Goal: Contribute content

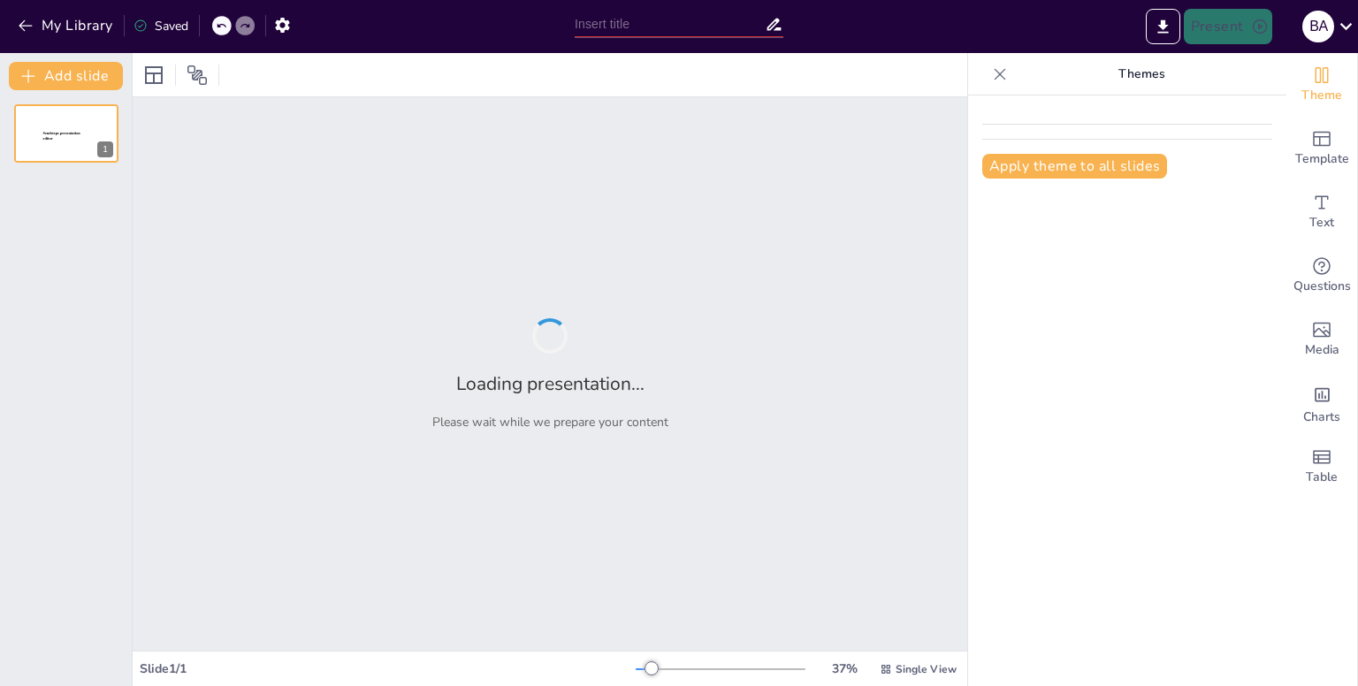
type input "Innovative Design of a Cost-Effective Pyrolysis System for Plastic Waste Conver…"
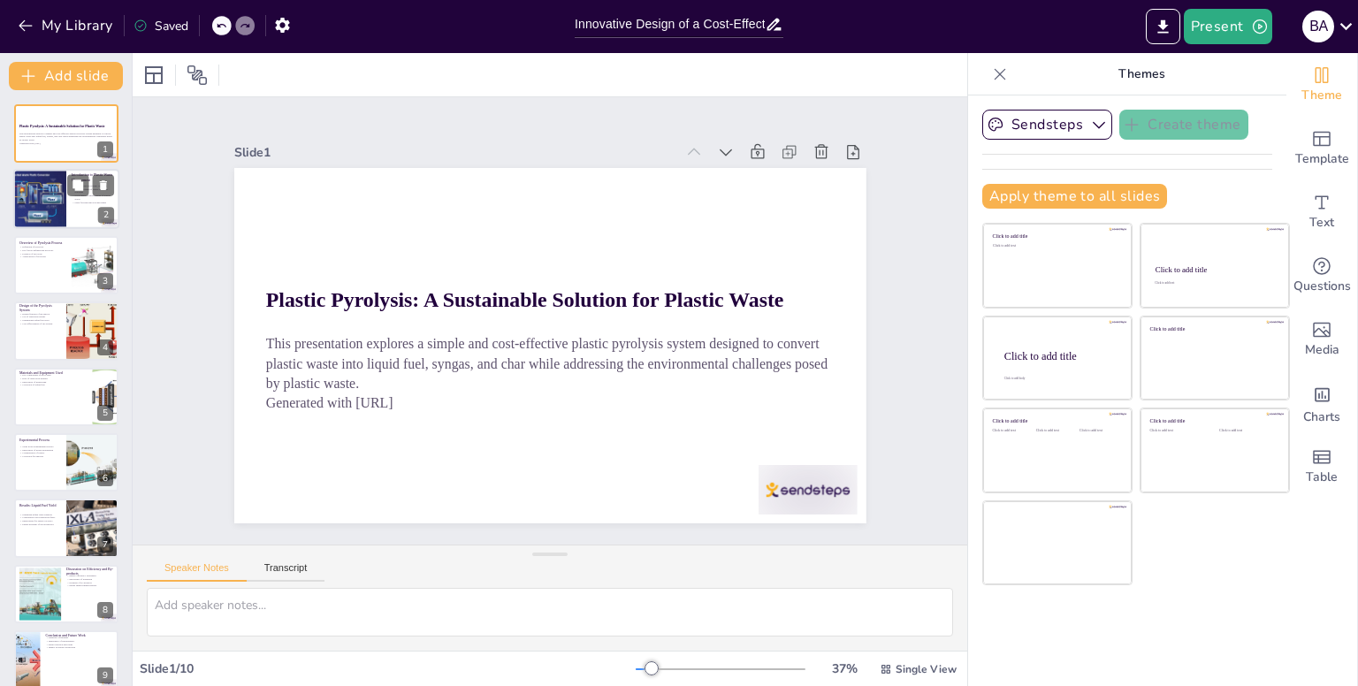
click at [64, 175] on div at bounding box center [39, 200] width 85 height 60
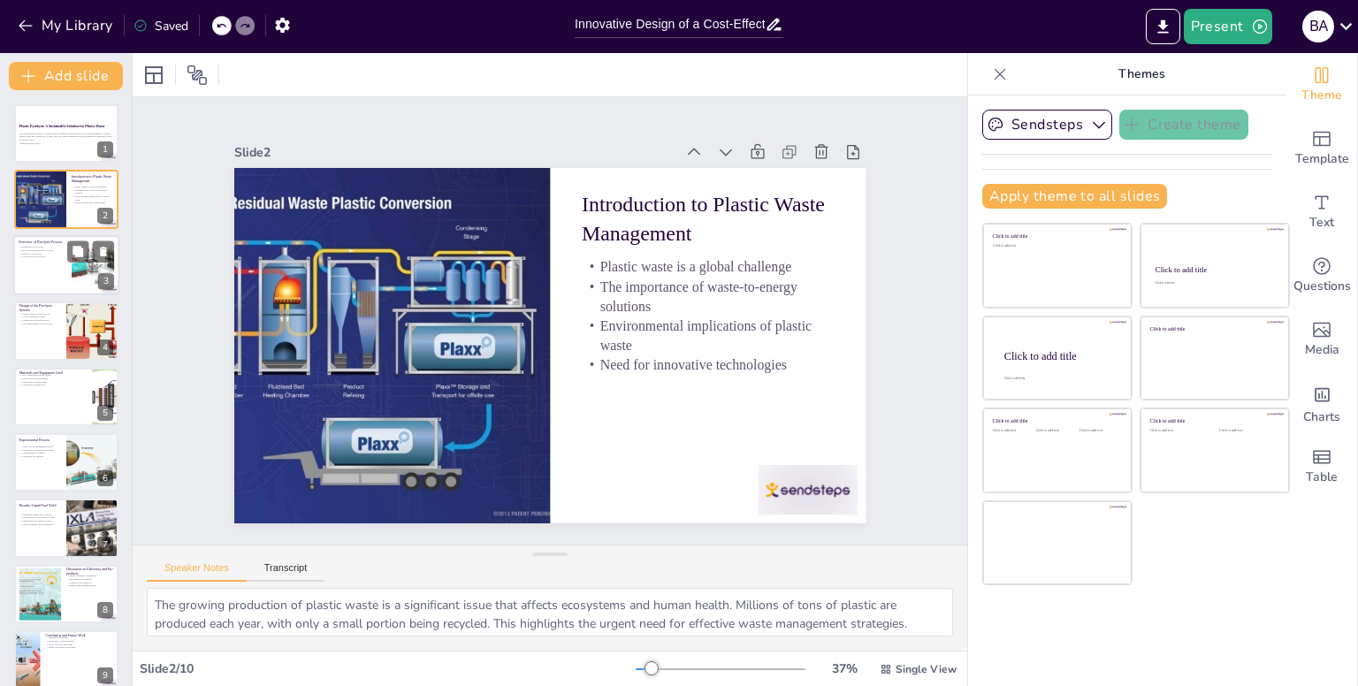
click at [39, 277] on div at bounding box center [66, 265] width 106 height 60
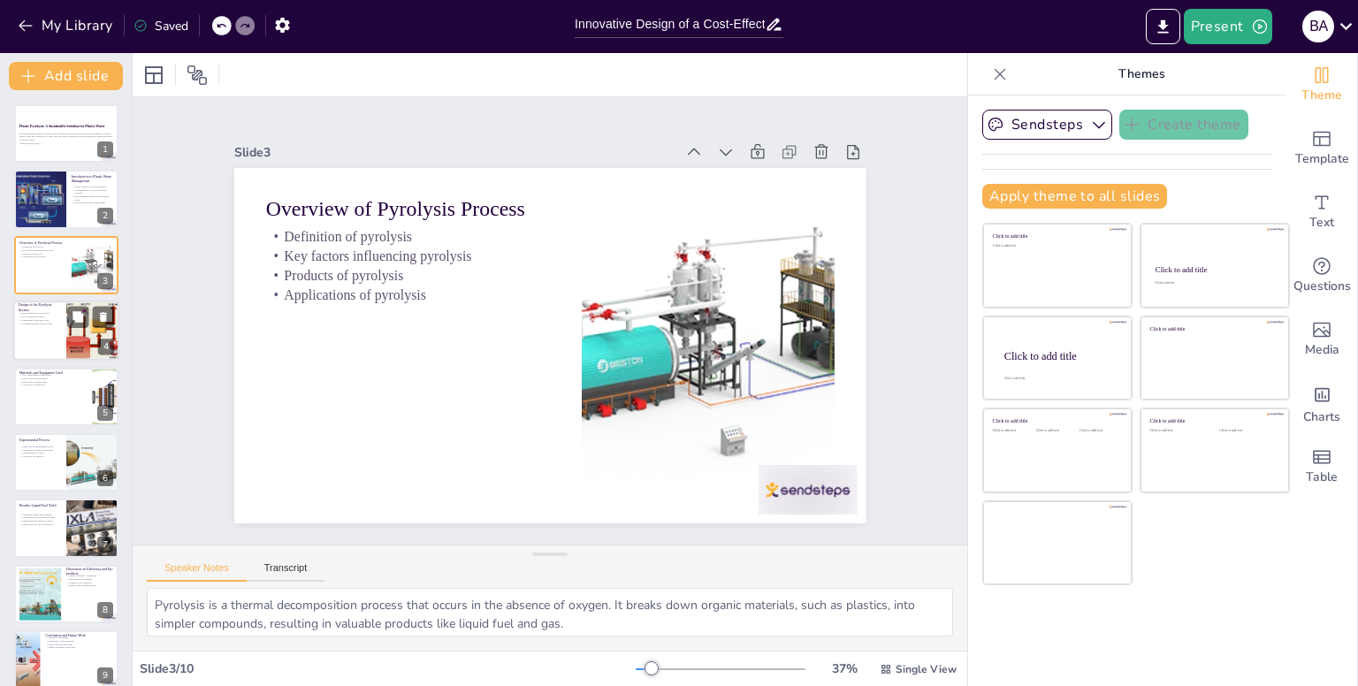
click at [51, 326] on div at bounding box center [66, 331] width 106 height 60
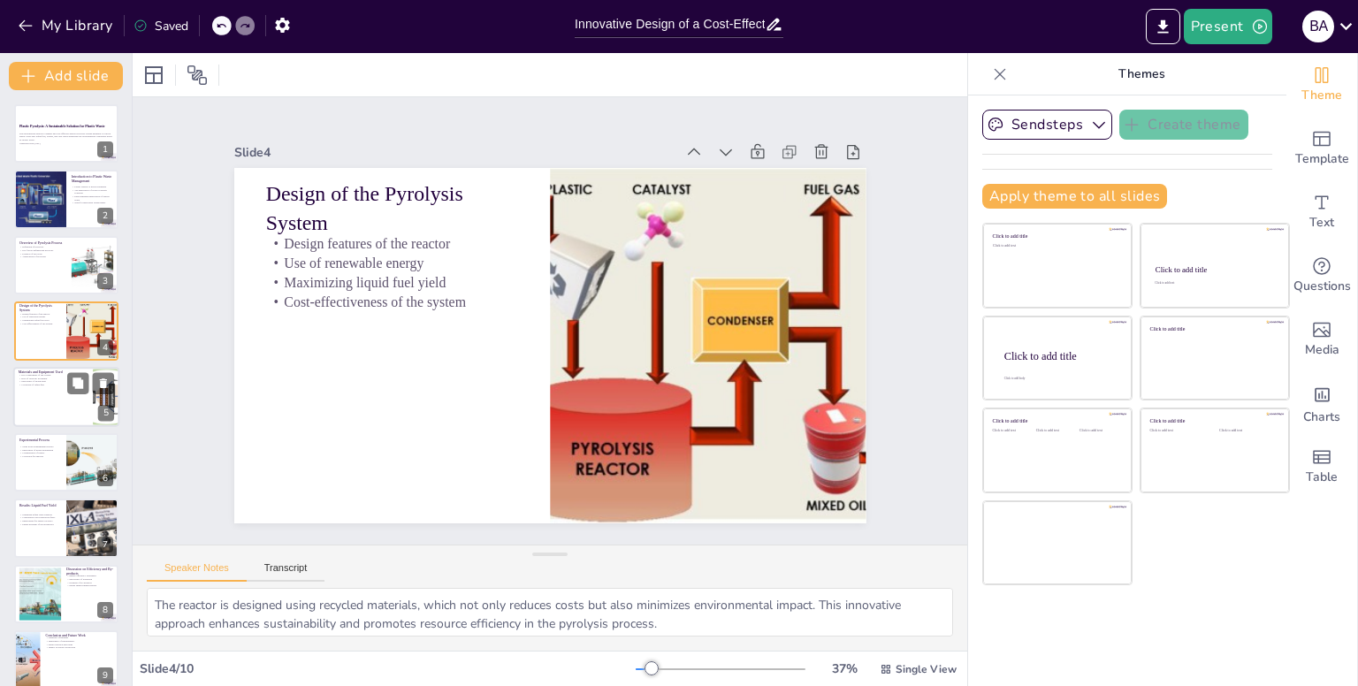
click at [60, 373] on p "Key components of the system" at bounding box center [53, 375] width 69 height 4
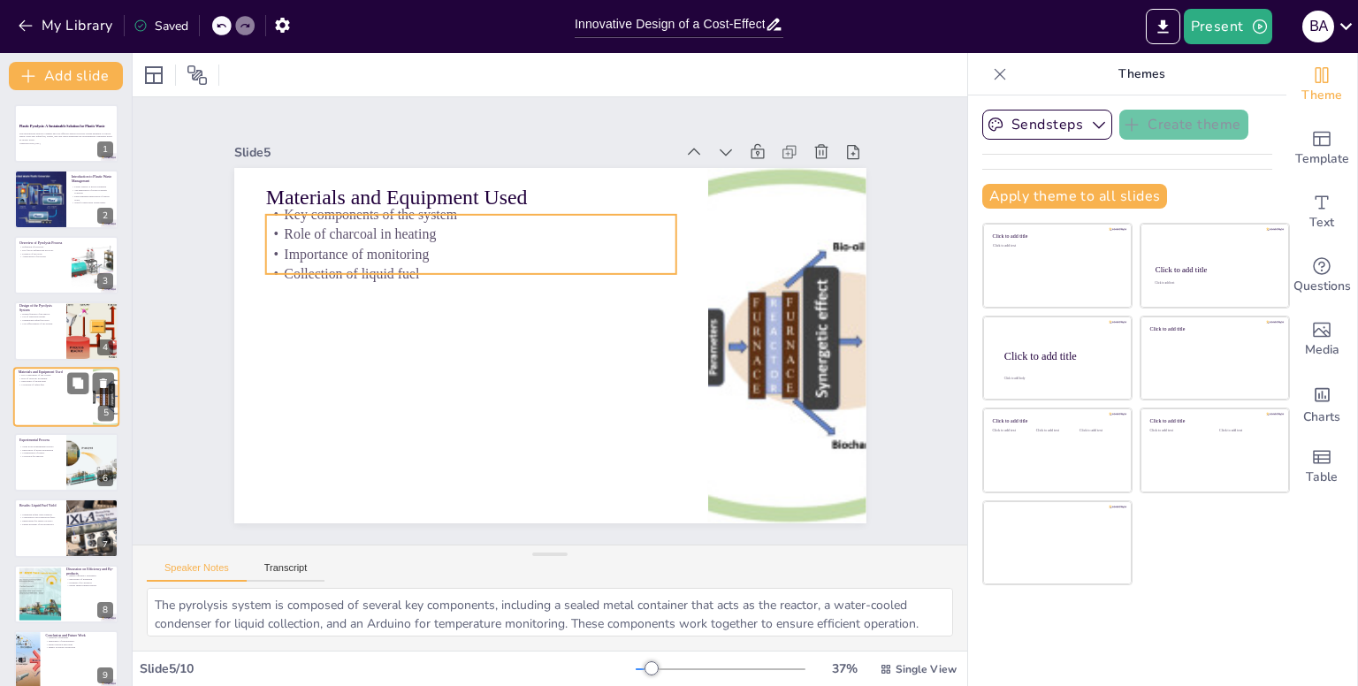
scroll to position [8, 0]
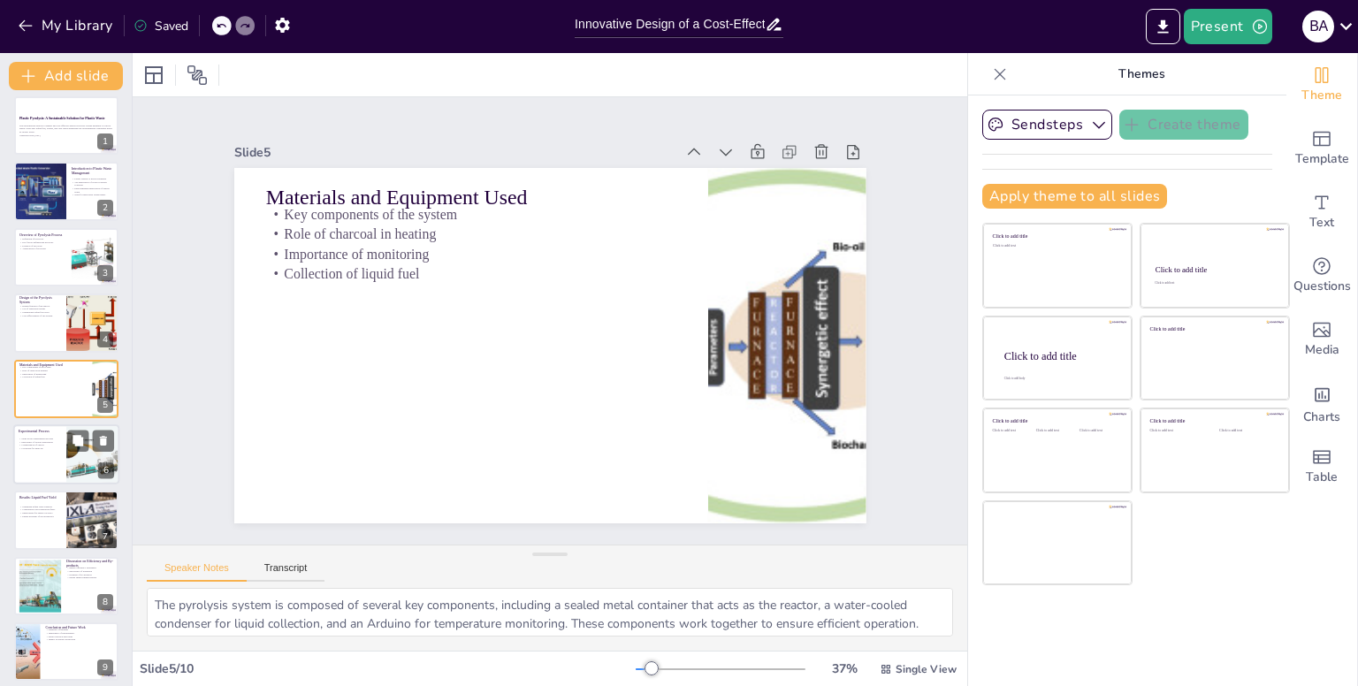
click at [59, 446] on p "Collection for analysis" at bounding box center [40, 448] width 42 height 4
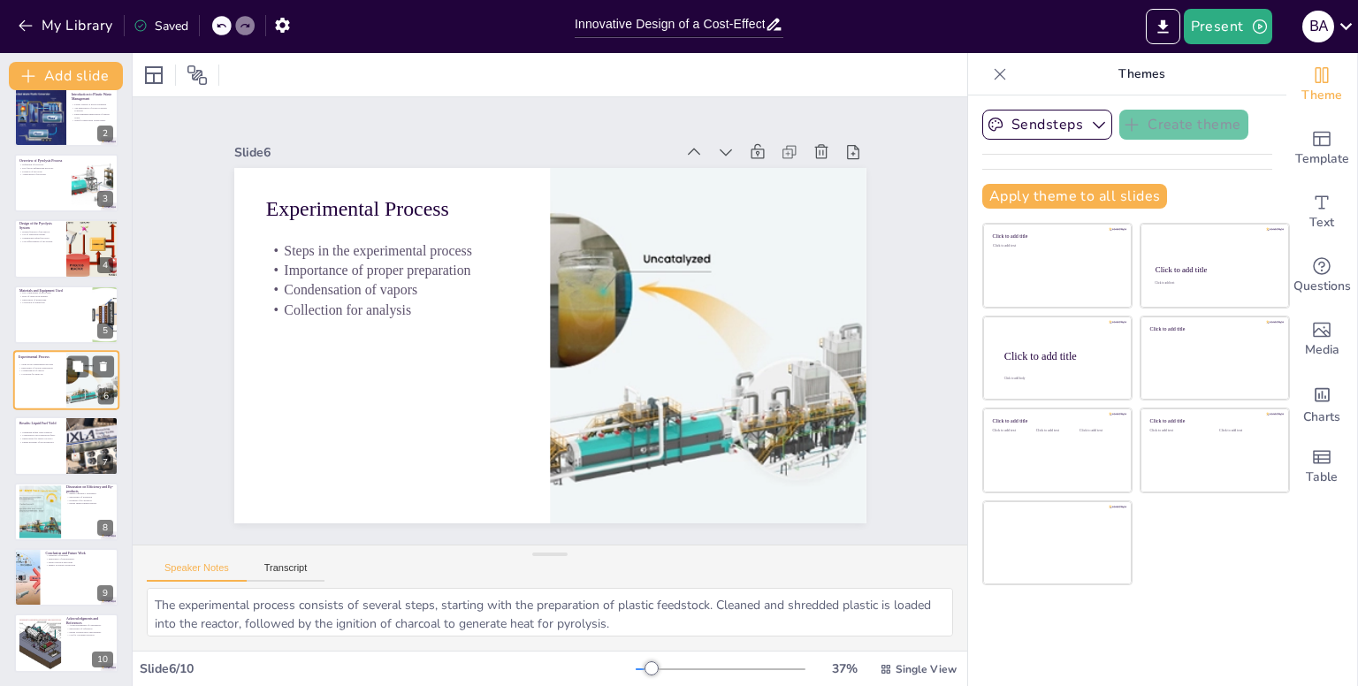
scroll to position [82, 0]
click at [25, 644] on div at bounding box center [39, 643] width 73 height 54
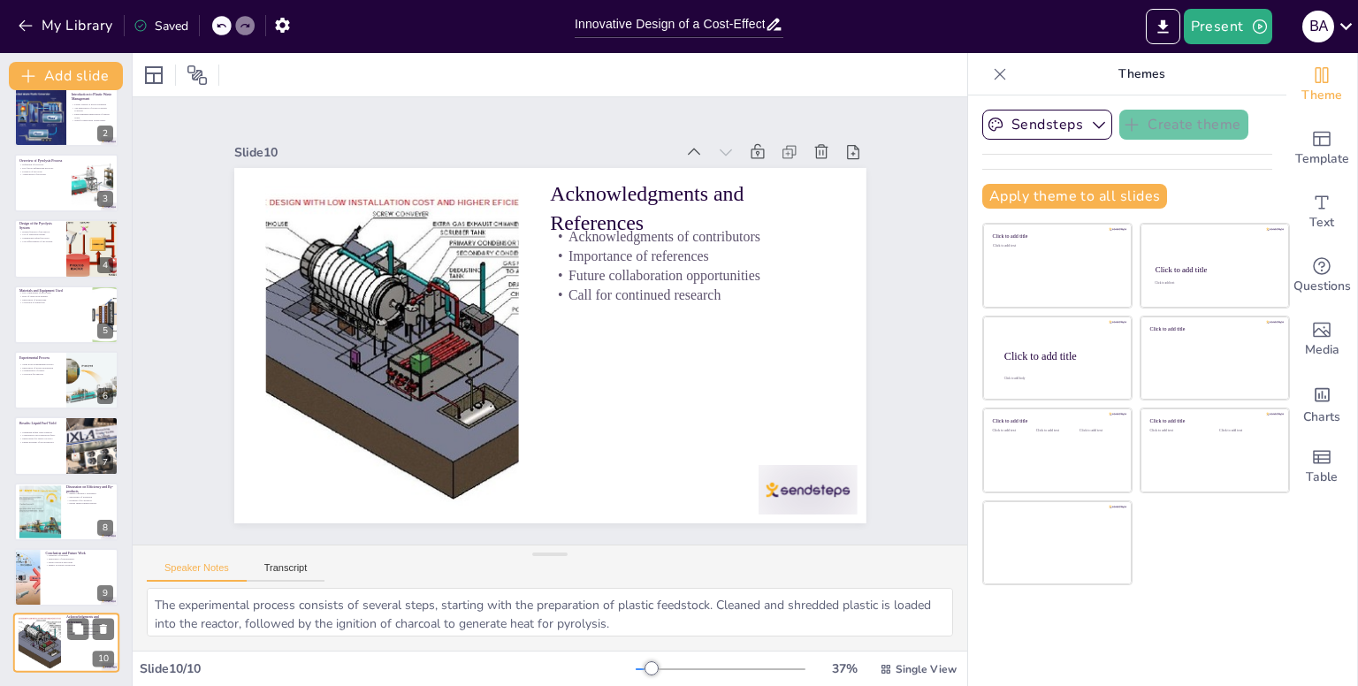
type textarea "Acknowledging contributors is essential in recognizing the collaborative effort…"
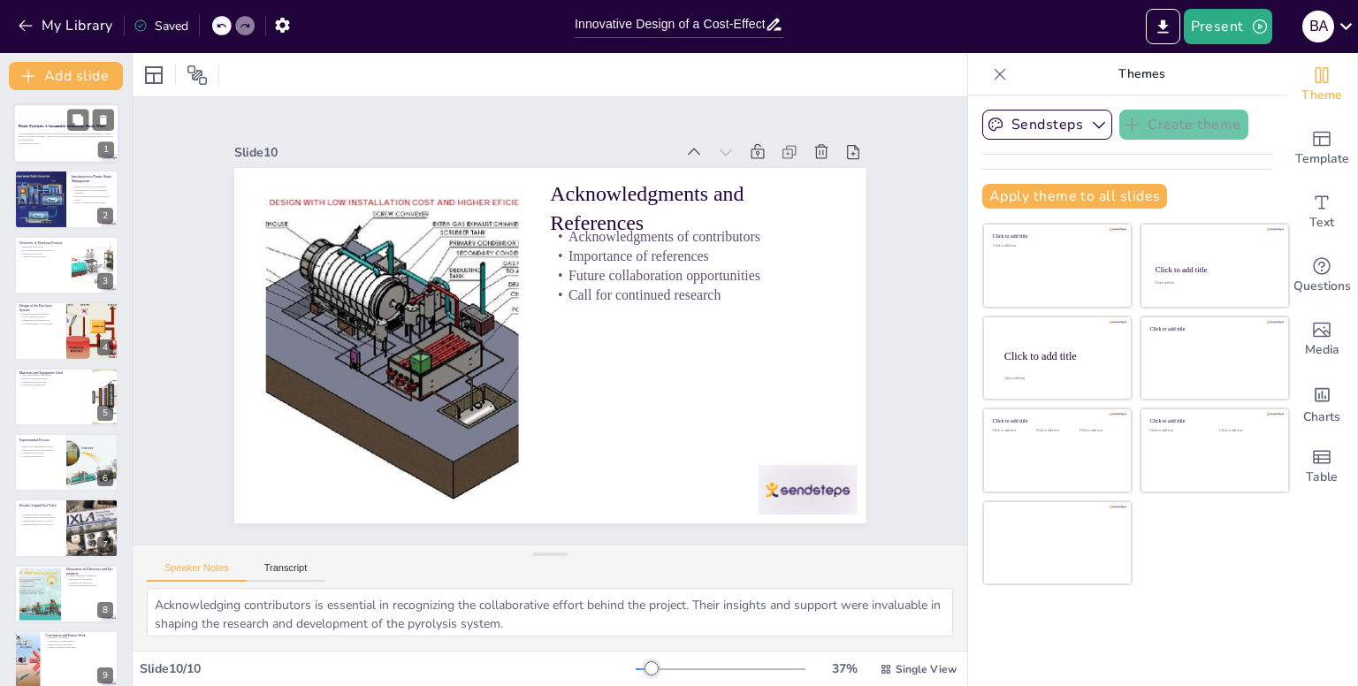
click at [46, 152] on div at bounding box center [66, 133] width 106 height 60
